Goal: Information Seeking & Learning: Find specific fact

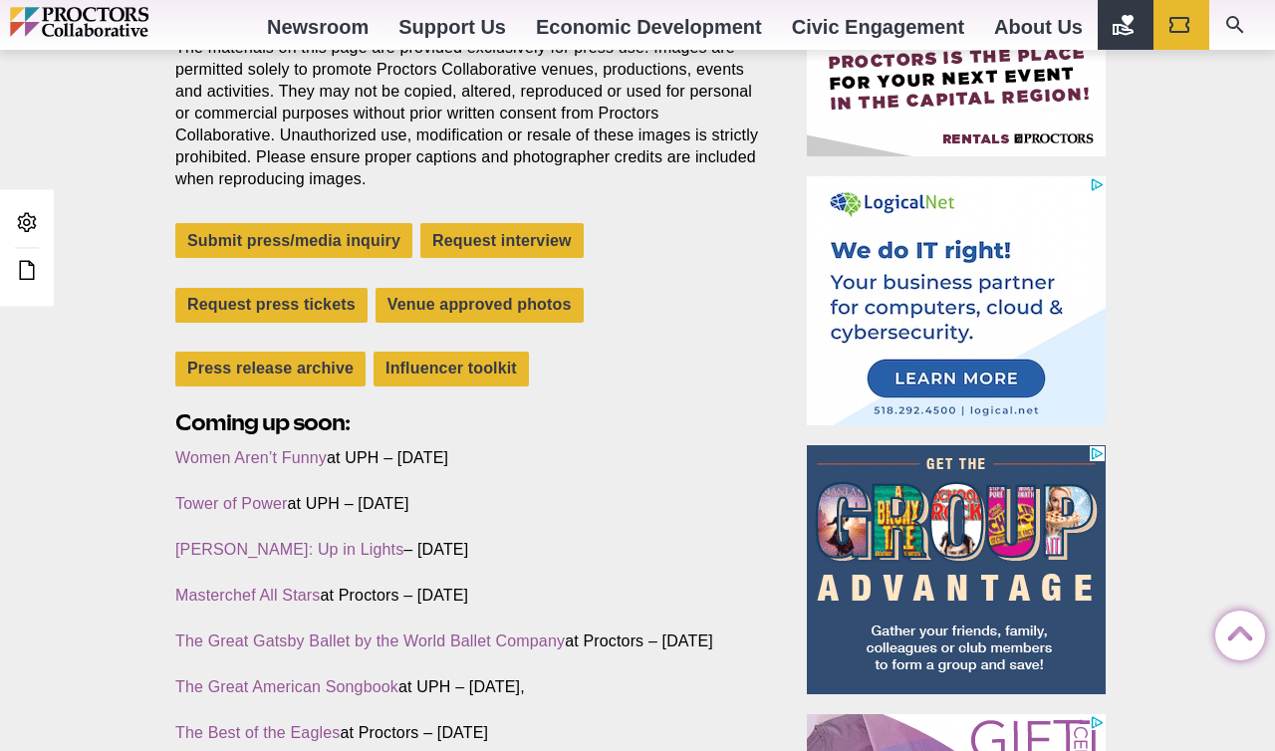
scroll to position [602, 0]
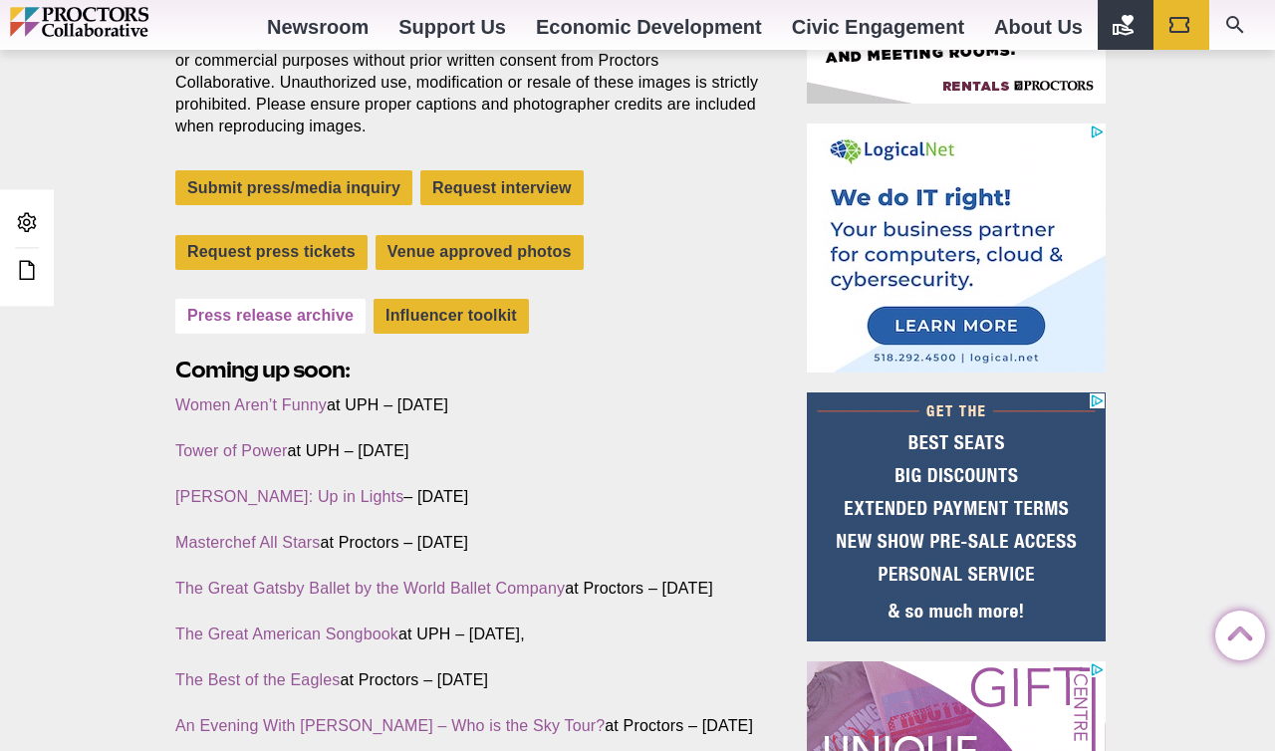
click at [300, 321] on link "Press release archive" at bounding box center [270, 316] width 190 height 35
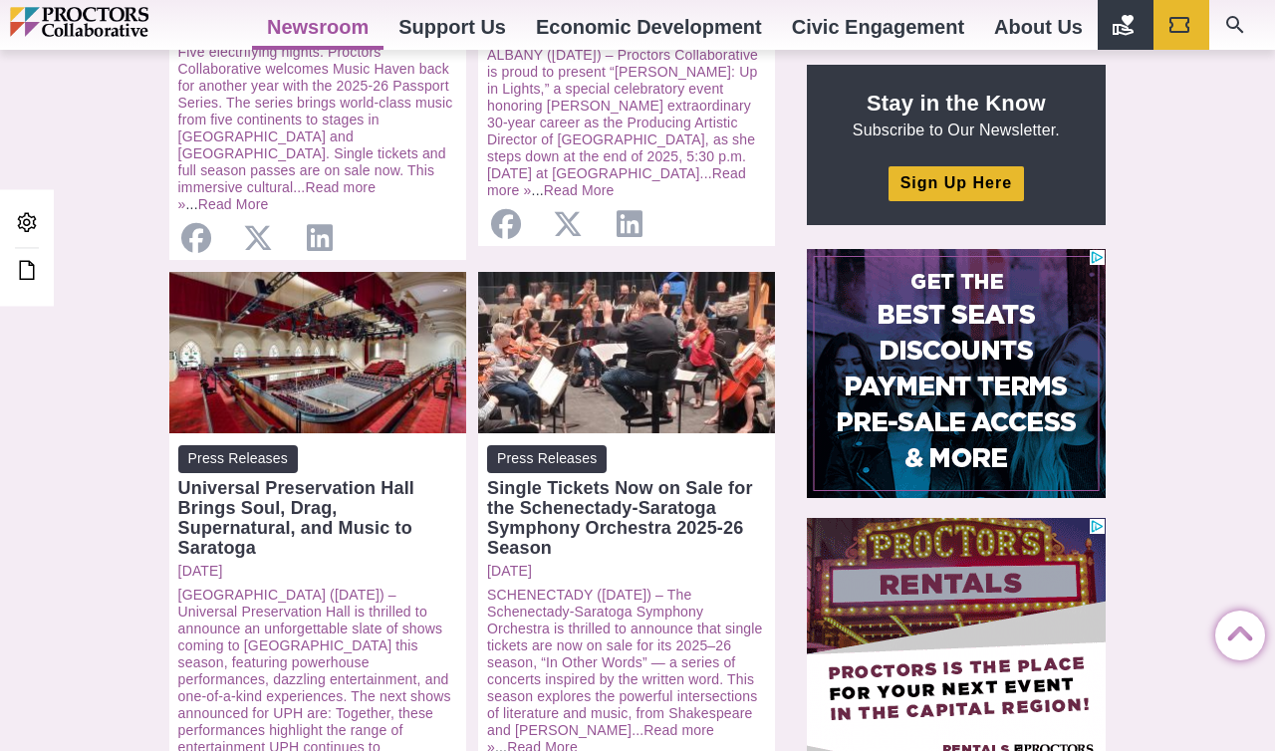
scroll to position [760, 0]
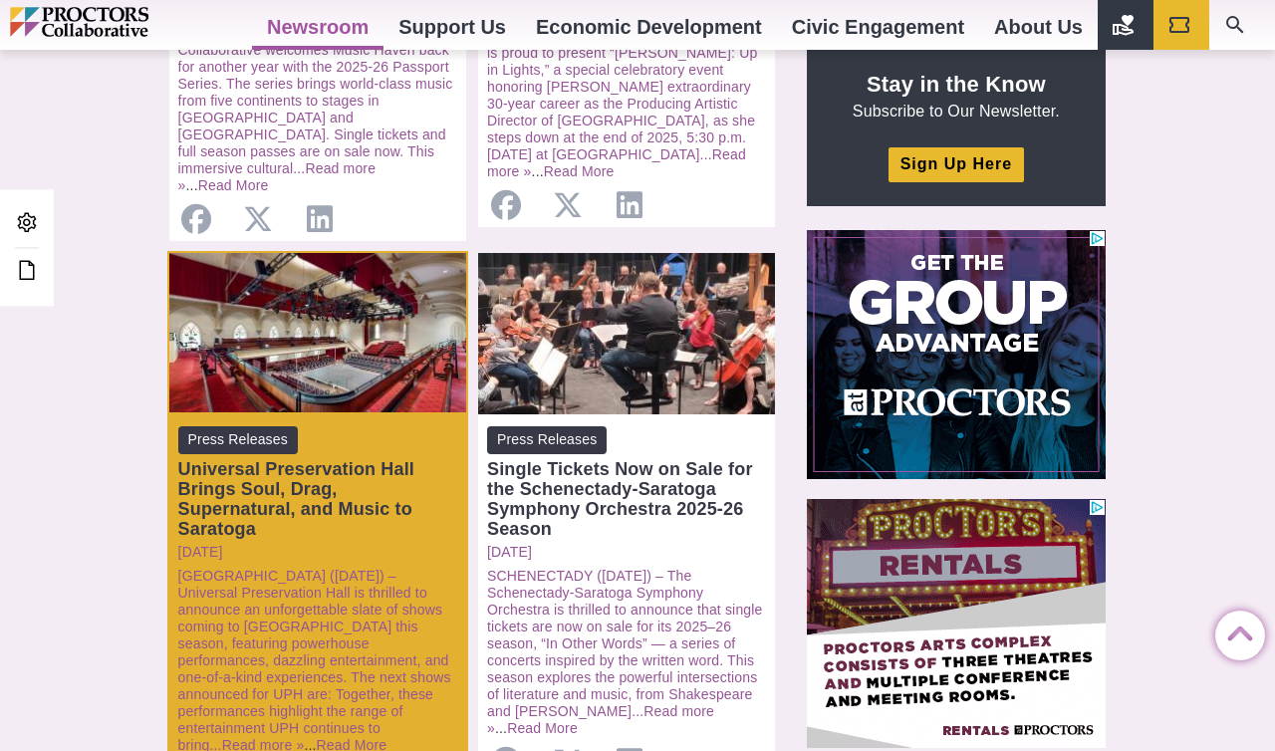
click at [294, 496] on div "Universal Preservation Hall Brings Soul, Drag, Supernatural, and Music to Sarat…" at bounding box center [317, 499] width 279 height 80
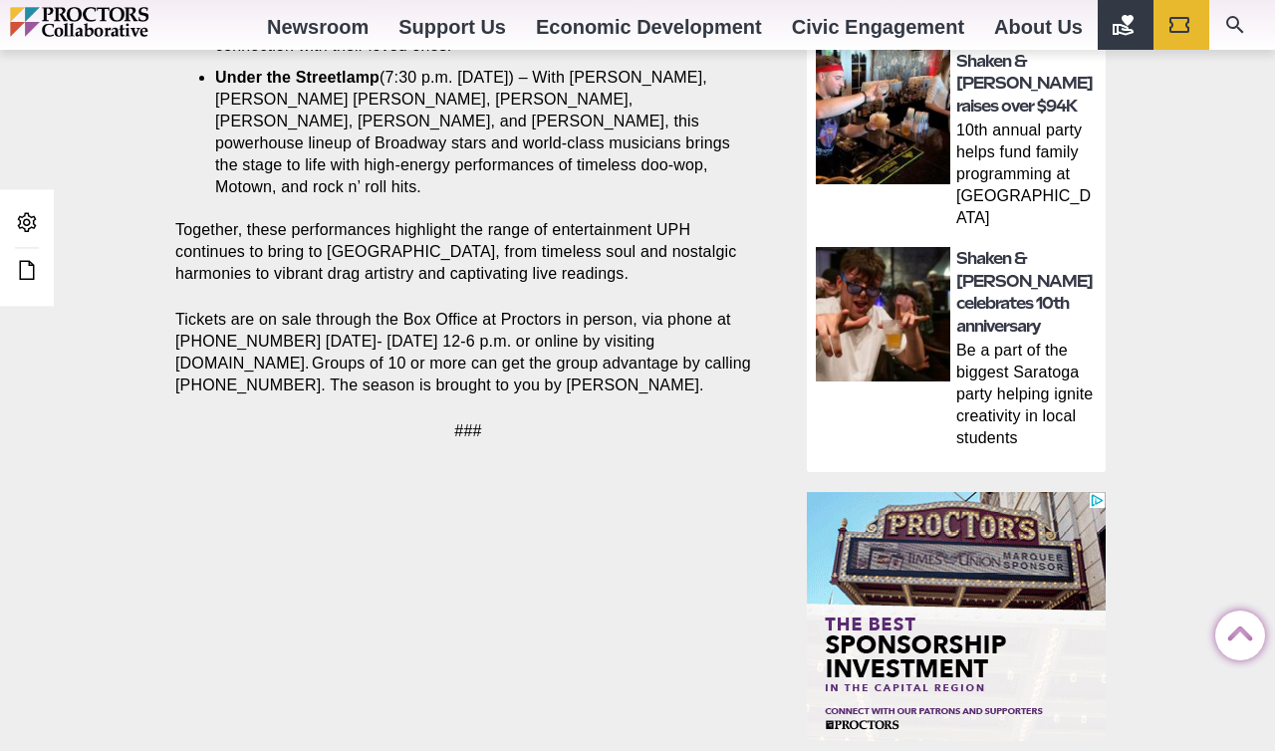
drag, startPoint x: 1278, startPoint y: 126, endPoint x: 1259, endPoint y: 384, distance: 258.7
click at [1261, 386] on html "Proctors theREP UPH Collaborative School of the Arts All Proctors Collaborative…" at bounding box center [637, 337] width 1275 height 3130
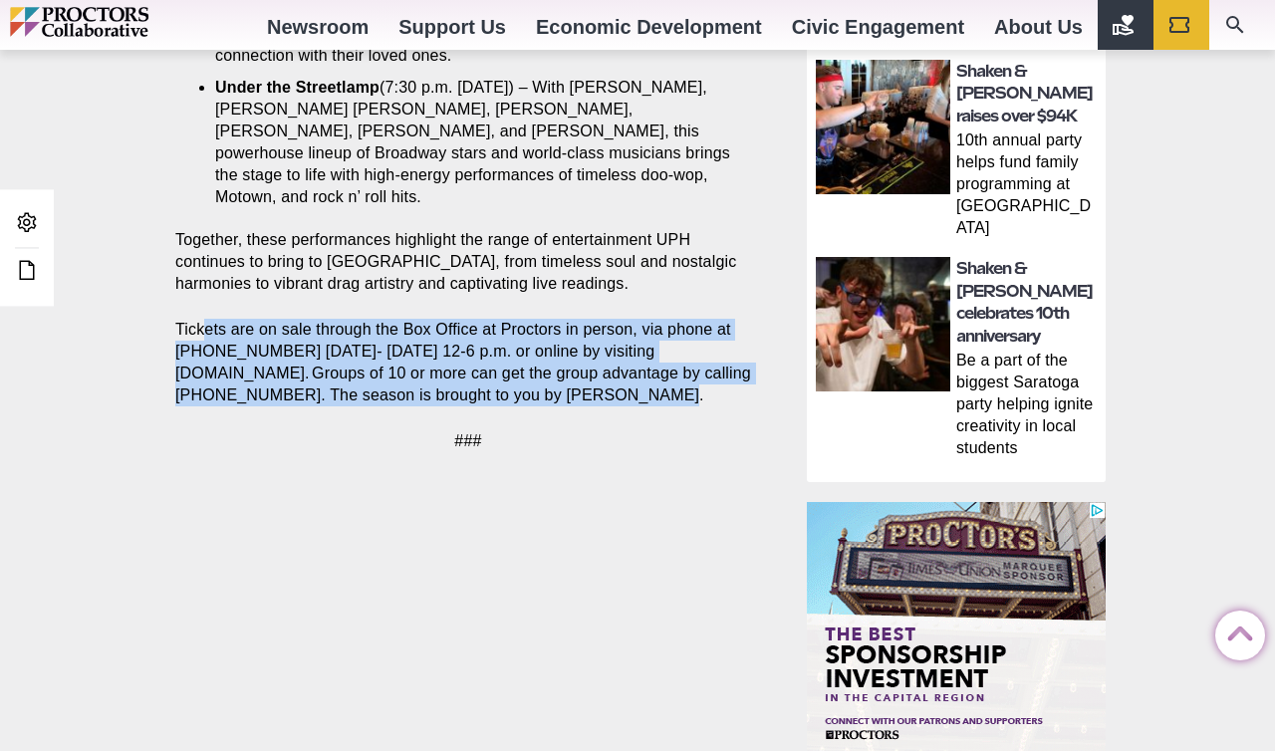
drag, startPoint x: 633, startPoint y: 370, endPoint x: 201, endPoint y: 319, distance: 434.3
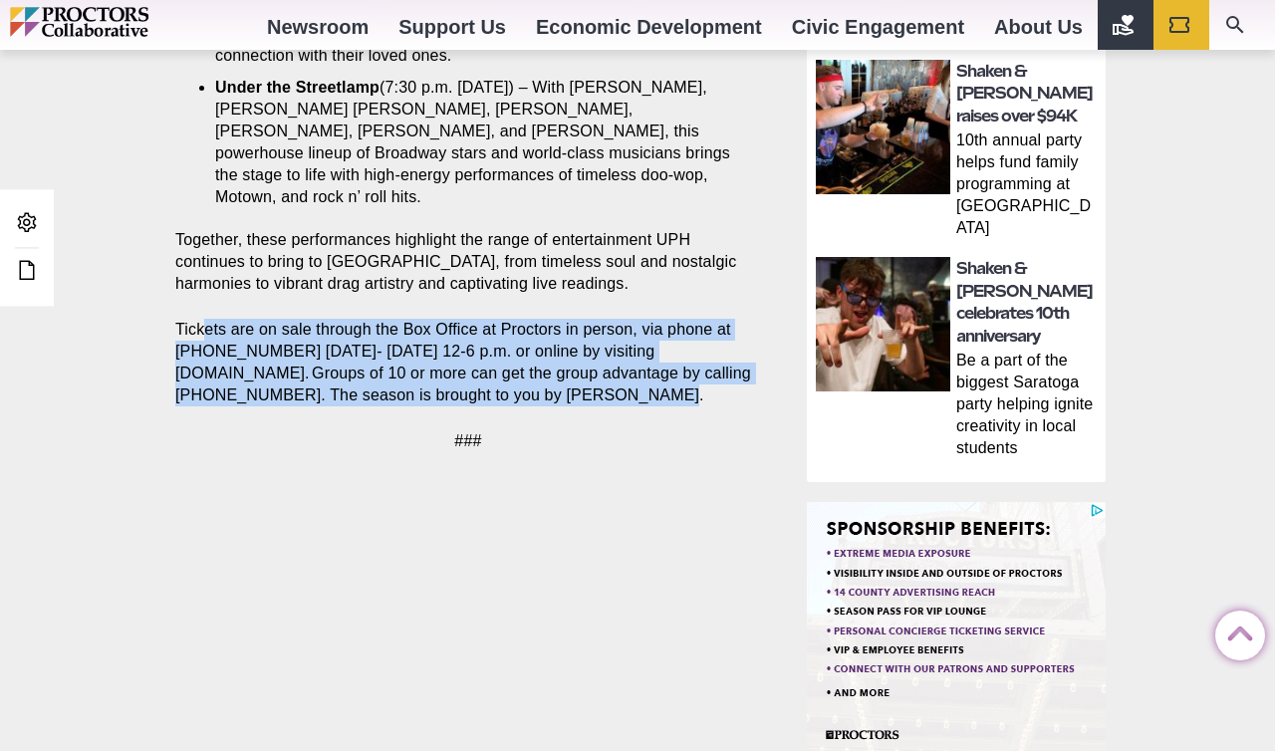
click at [201, 319] on p "Tickets are on sale through the Box Office at Proctors in person, via phone at …" at bounding box center [468, 363] width 586 height 88
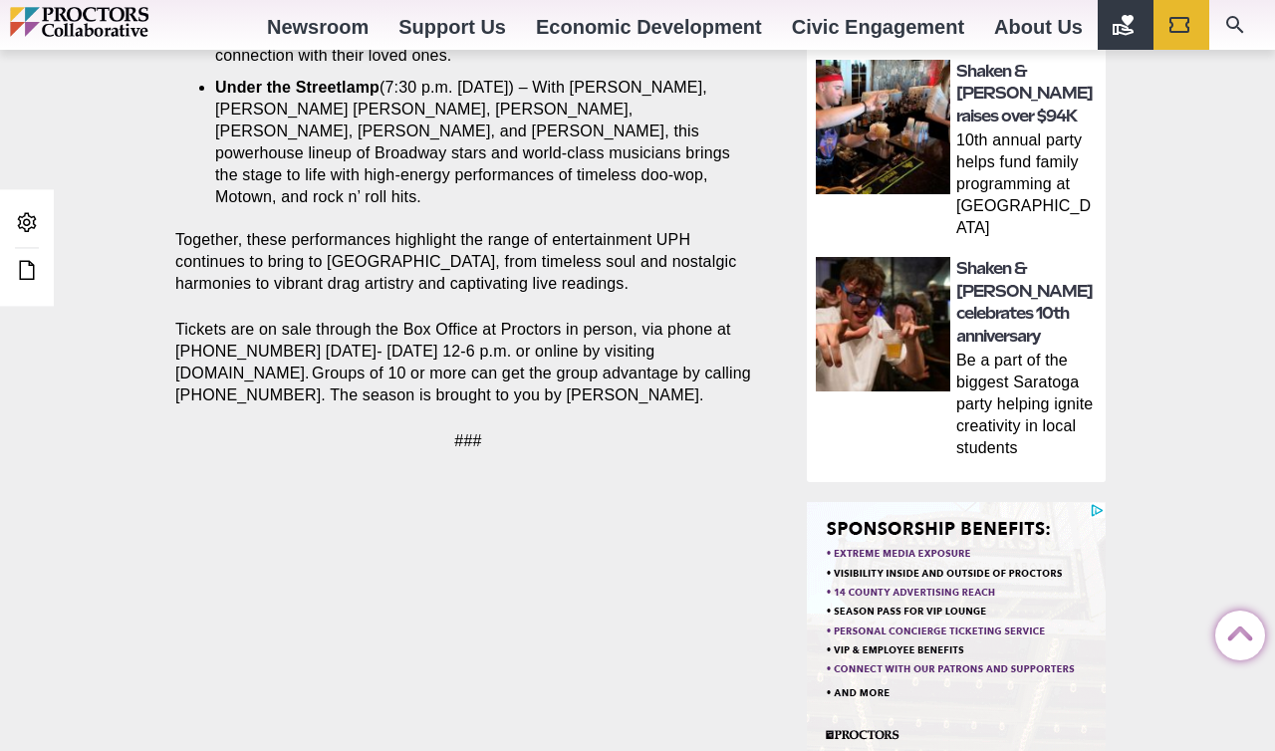
click at [432, 342] on p "Tickets are on sale through the Box Office at Proctors in person, via phone at …" at bounding box center [468, 363] width 586 height 88
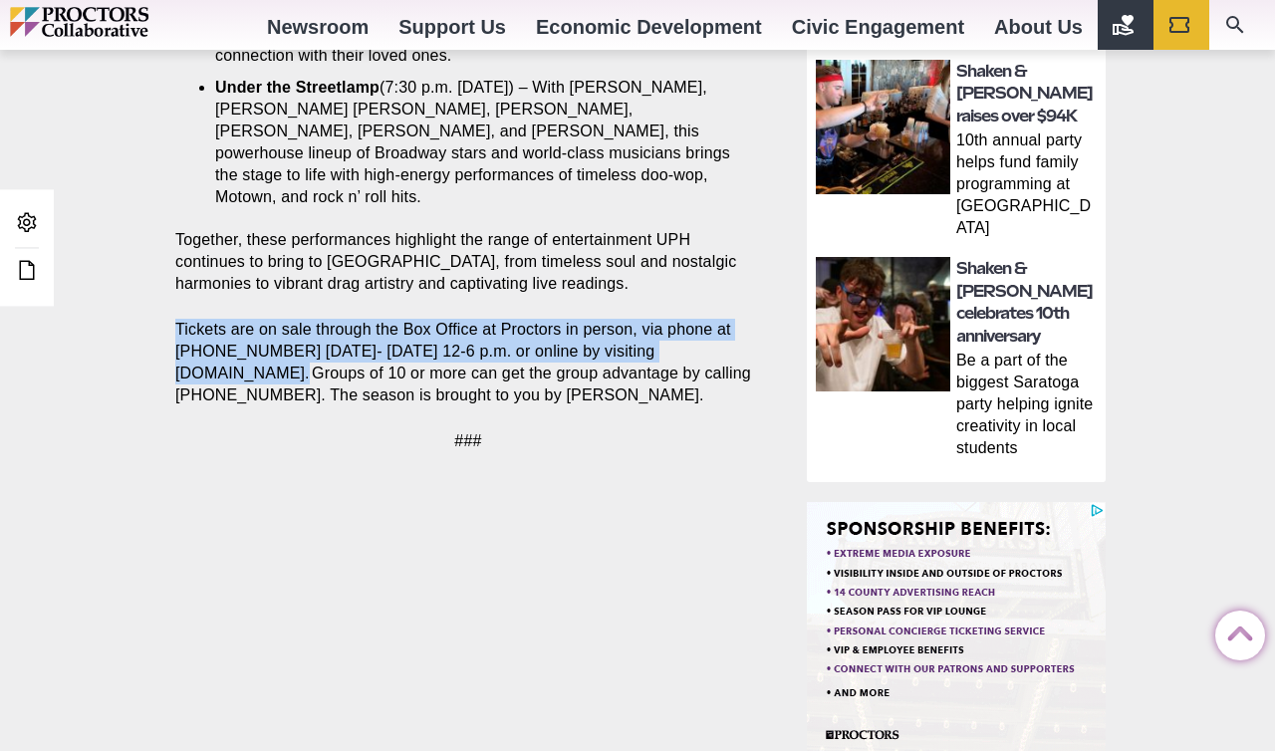
drag, startPoint x: 252, startPoint y: 353, endPoint x: 167, endPoint y: 313, distance: 93.6
click at [167, 313] on section "Share Share on Facebook Share on Twitter/X Copy Link [GEOGRAPHIC_DATA] ([DATE])…" at bounding box center [472, 7] width 626 height 938
copy p "Tickets are on sale through the Box Office at Proctors in person, via phone at …"
